Goal: Task Accomplishment & Management: Manage account settings

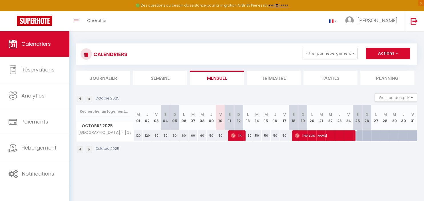
click at [236, 135] on span "[PERSON_NAME]" at bounding box center [237, 135] width 12 height 11
select select "OK"
select select "0"
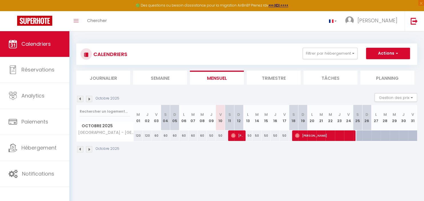
select select "1"
select select
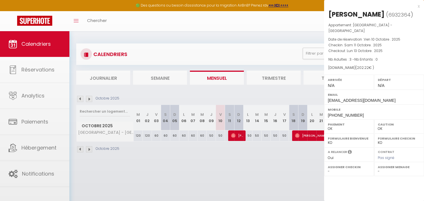
click at [236, 135] on div at bounding box center [212, 100] width 424 height 201
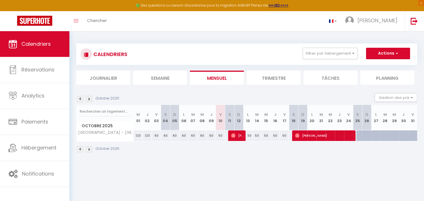
click at [236, 135] on span "[PERSON_NAME]" at bounding box center [237, 135] width 12 height 11
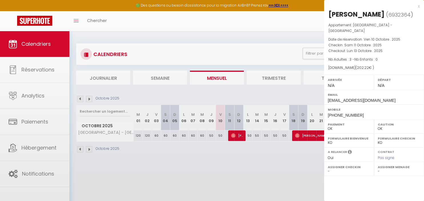
click at [236, 135] on div at bounding box center [212, 100] width 424 height 201
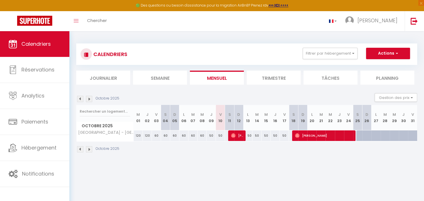
click at [236, 135] on span "[PERSON_NAME]" at bounding box center [237, 135] width 12 height 11
